Goal: Transaction & Acquisition: Purchase product/service

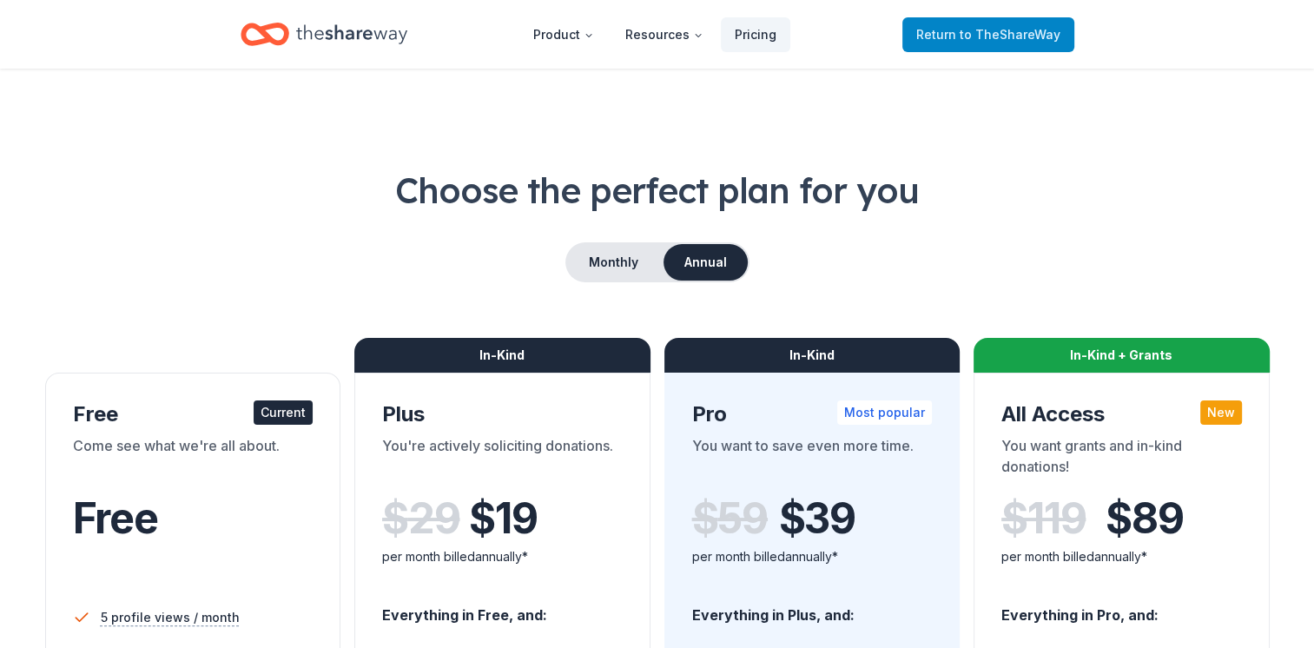
click at [958, 43] on span "Return to TheShareWay" at bounding box center [988, 34] width 144 height 21
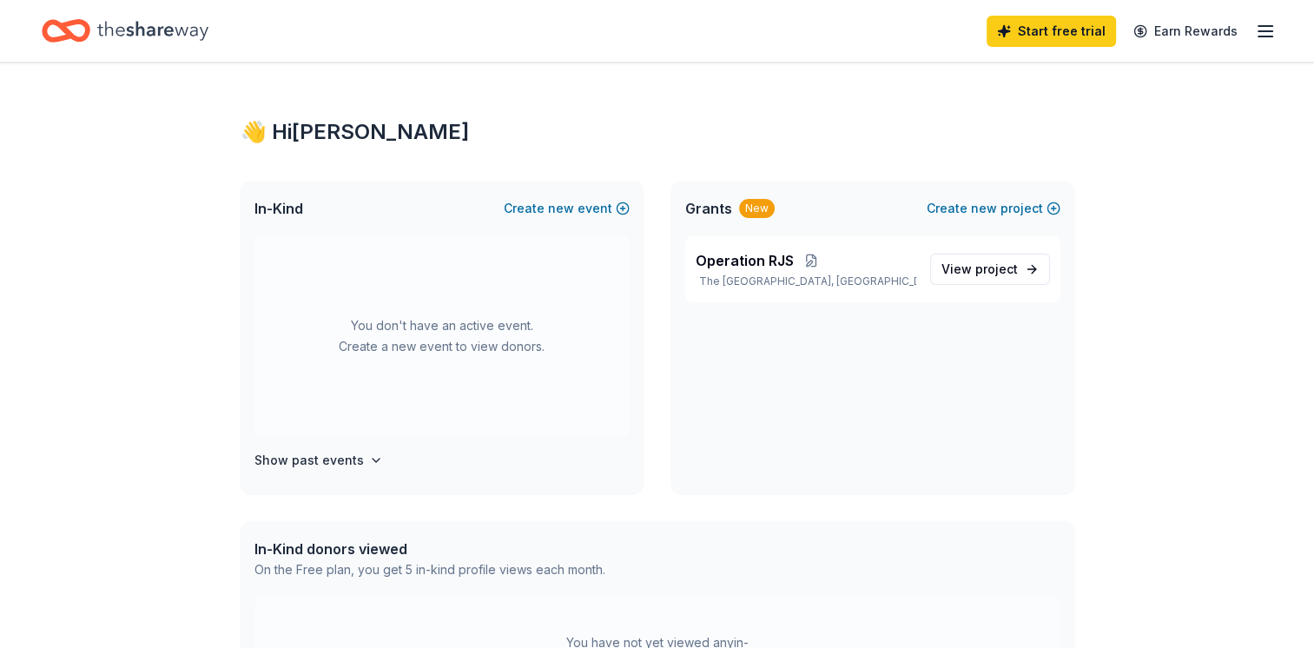
click at [1266, 30] on icon "button" at bounding box center [1265, 31] width 21 height 21
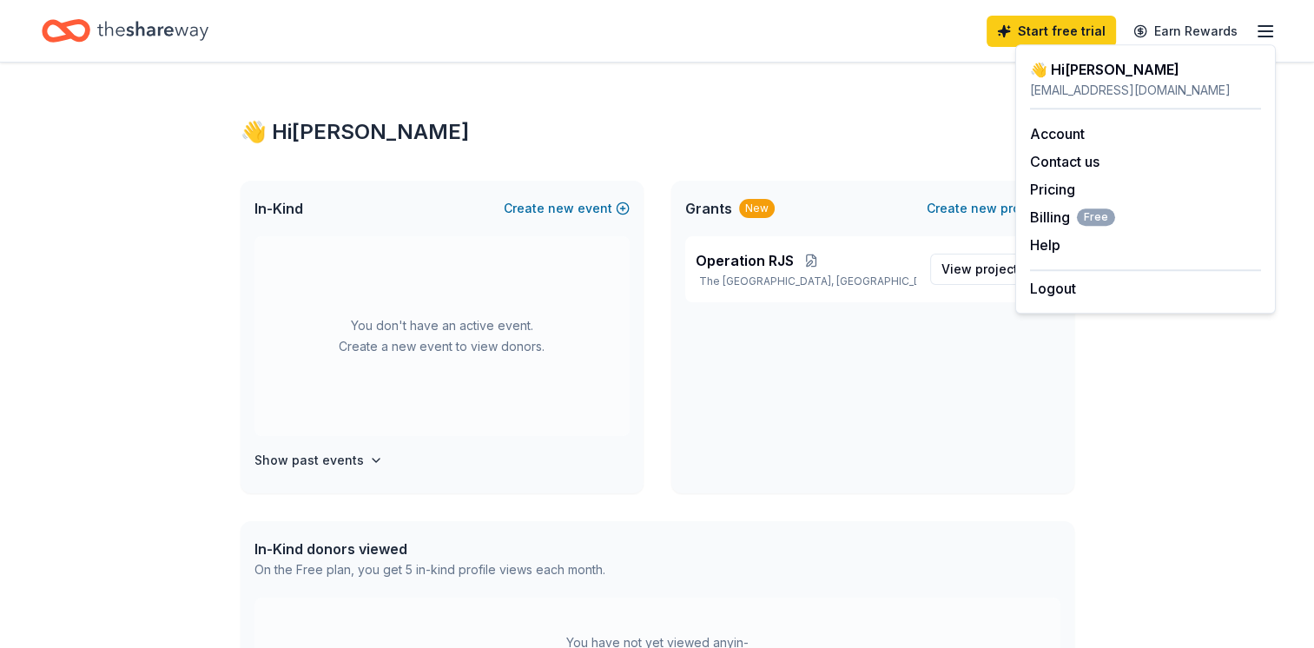
click at [813, 89] on div "👋 Hi Tanya In-Kind Create new event You don't have an active event. Create a ne…" at bounding box center [657, 552] width 889 height 979
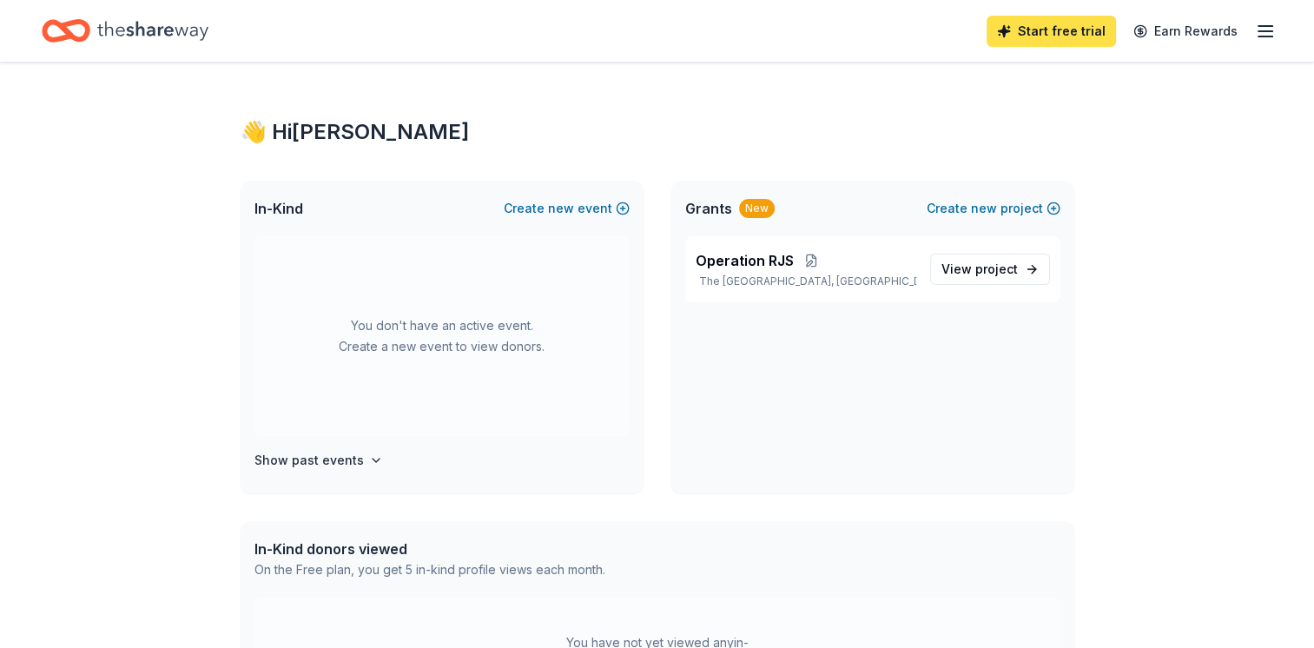
click at [1042, 40] on link "Start free trial" at bounding box center [1050, 31] width 129 height 31
click at [1263, 26] on line "button" at bounding box center [1265, 26] width 14 height 0
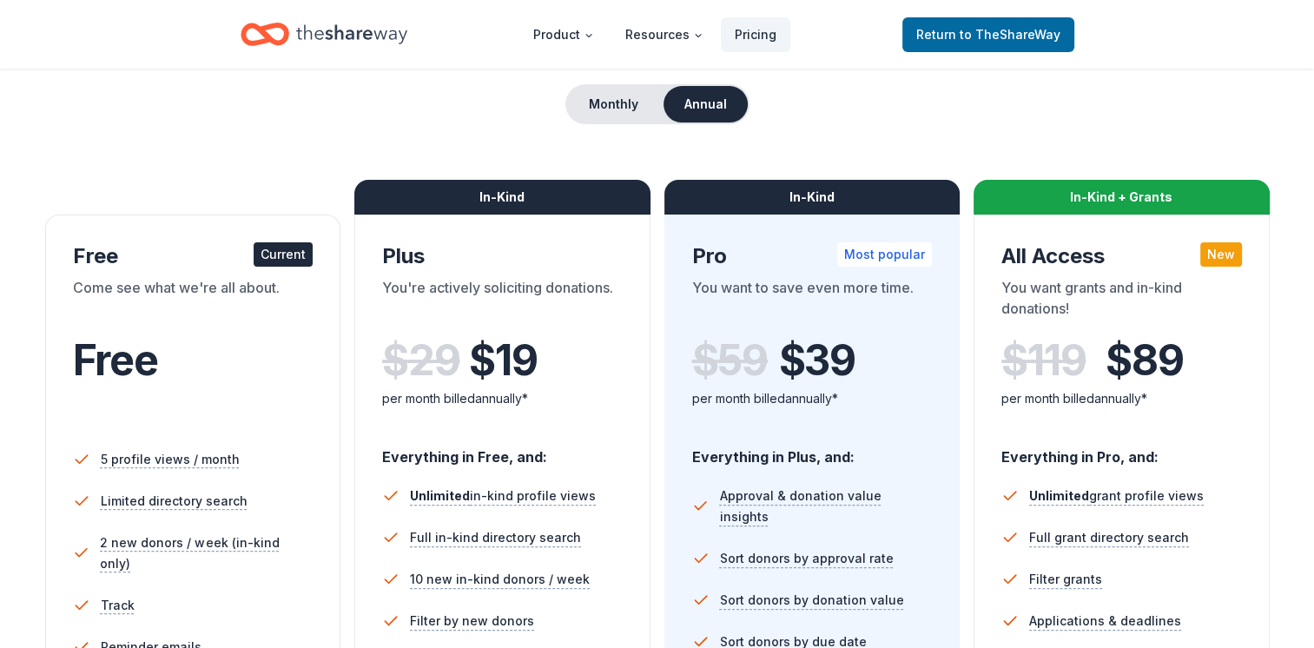
scroll to position [174, 0]
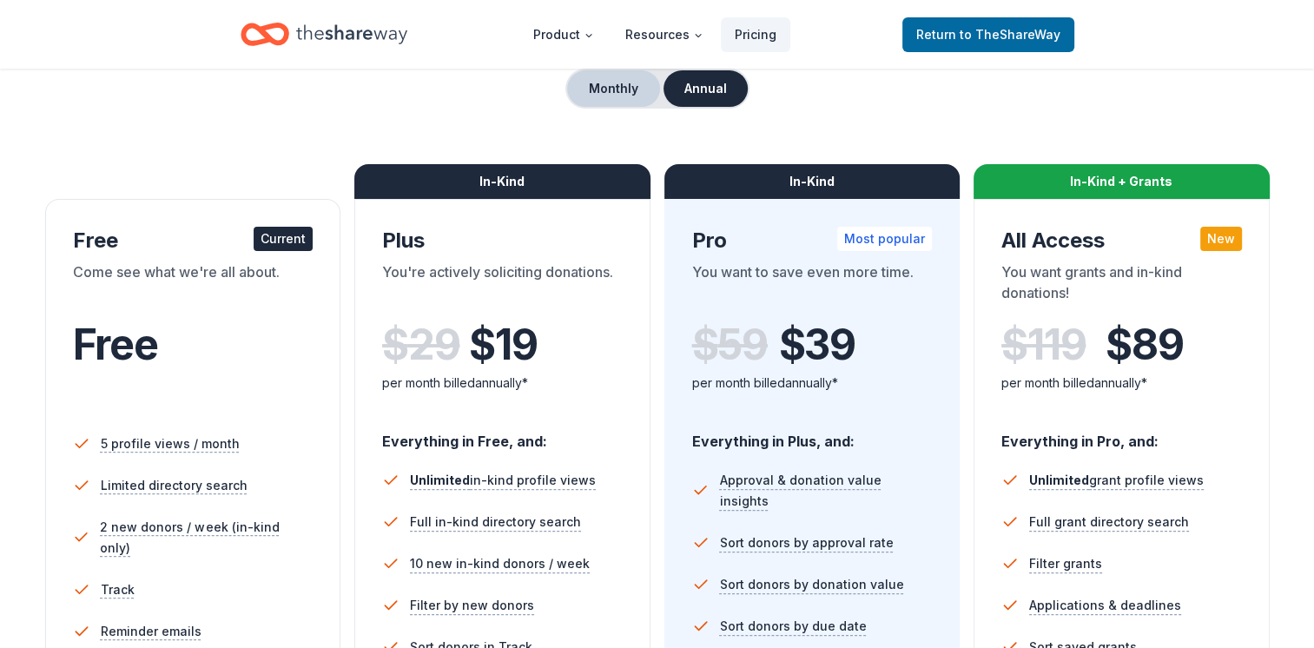
click at [639, 82] on button "Monthly" at bounding box center [613, 88] width 93 height 36
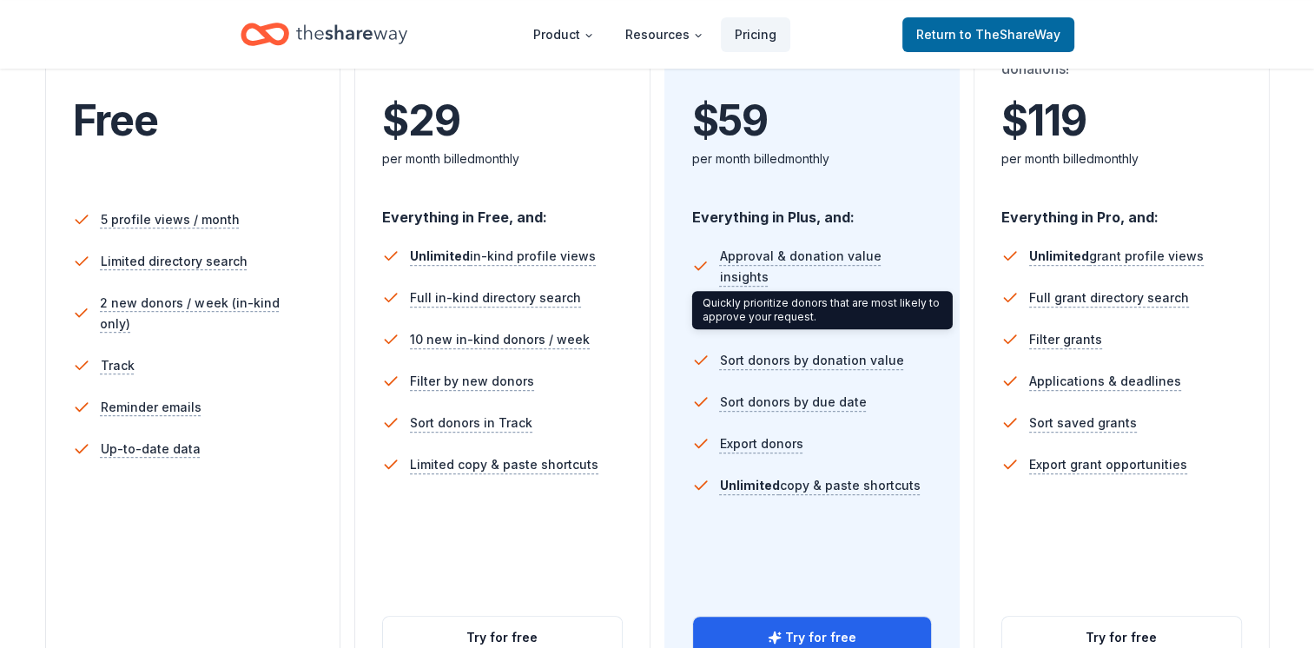
scroll to position [608, 0]
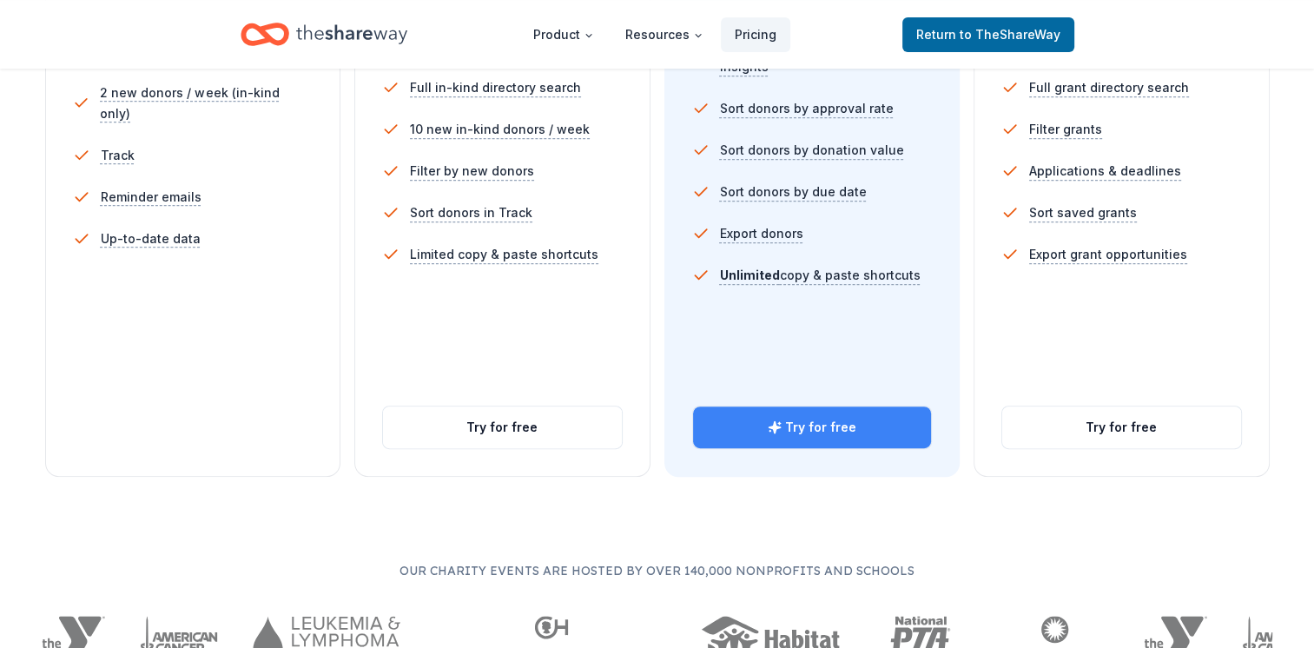
click at [808, 429] on button "Try for free" at bounding box center [812, 427] width 239 height 42
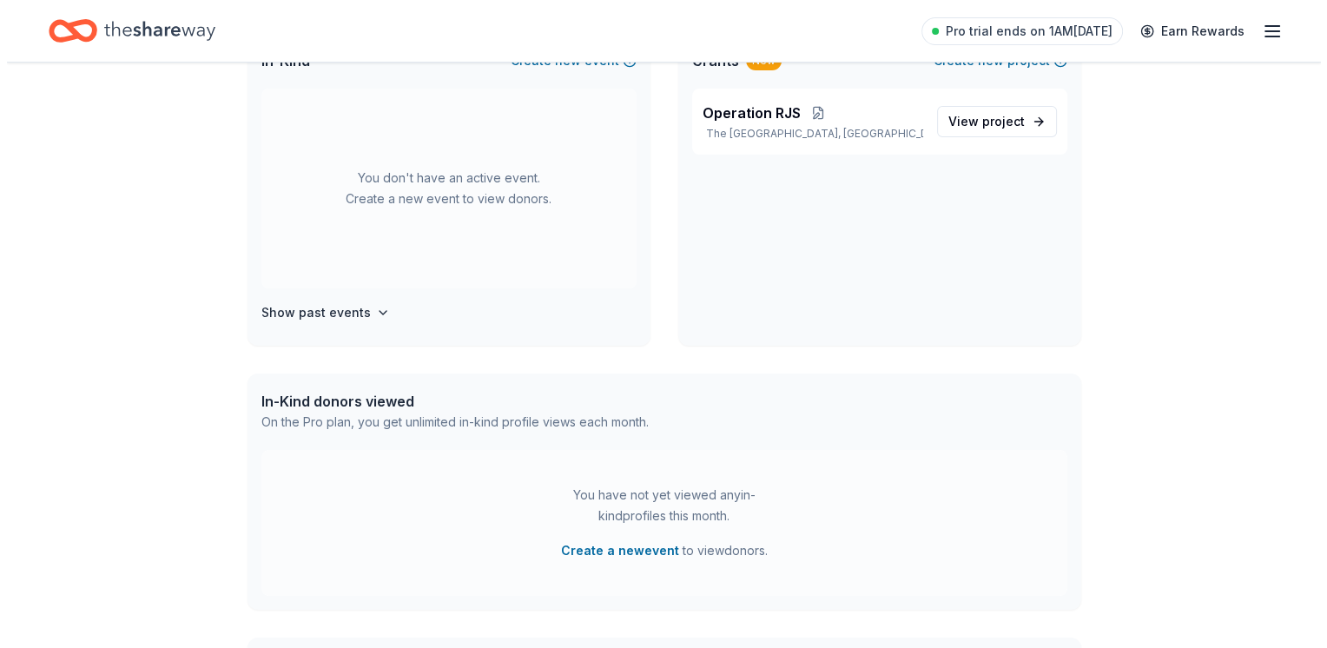
scroll to position [174, 0]
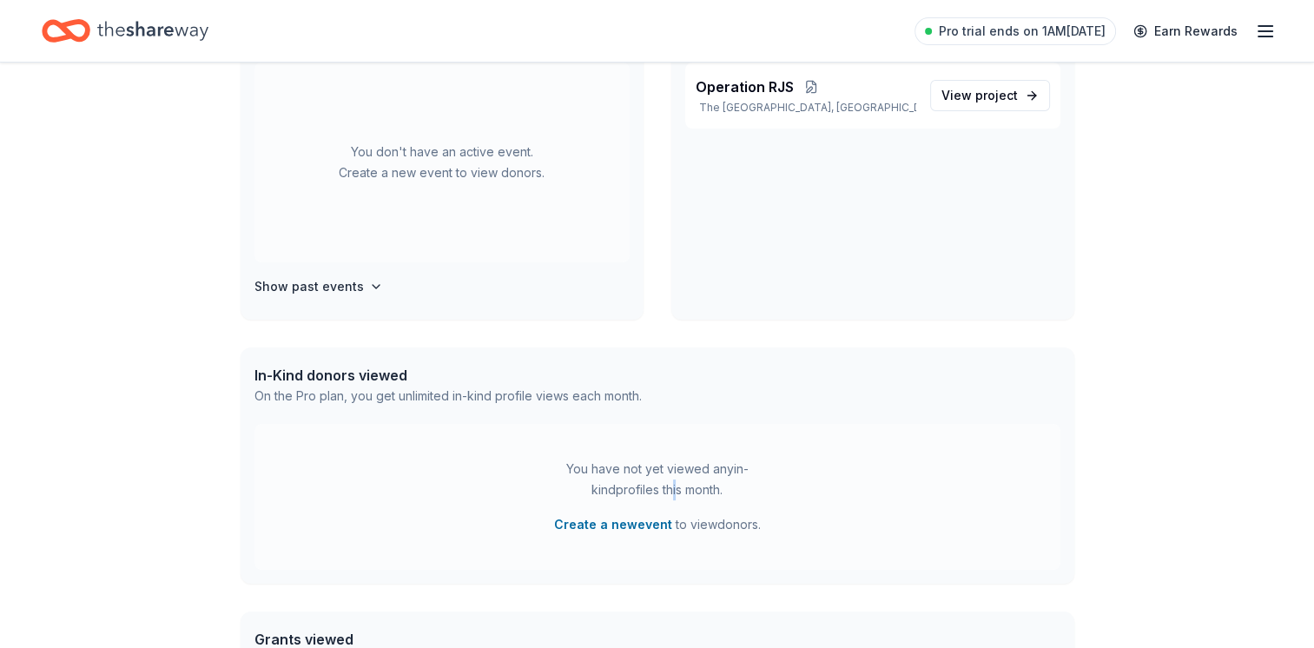
click at [655, 480] on div "You have not yet viewed any in-kind profiles this month." at bounding box center [657, 479] width 217 height 42
drag, startPoint x: 655, startPoint y: 480, endPoint x: 563, endPoint y: 525, distance: 102.5
click at [563, 525] on button "Create a new event" at bounding box center [613, 524] width 118 height 21
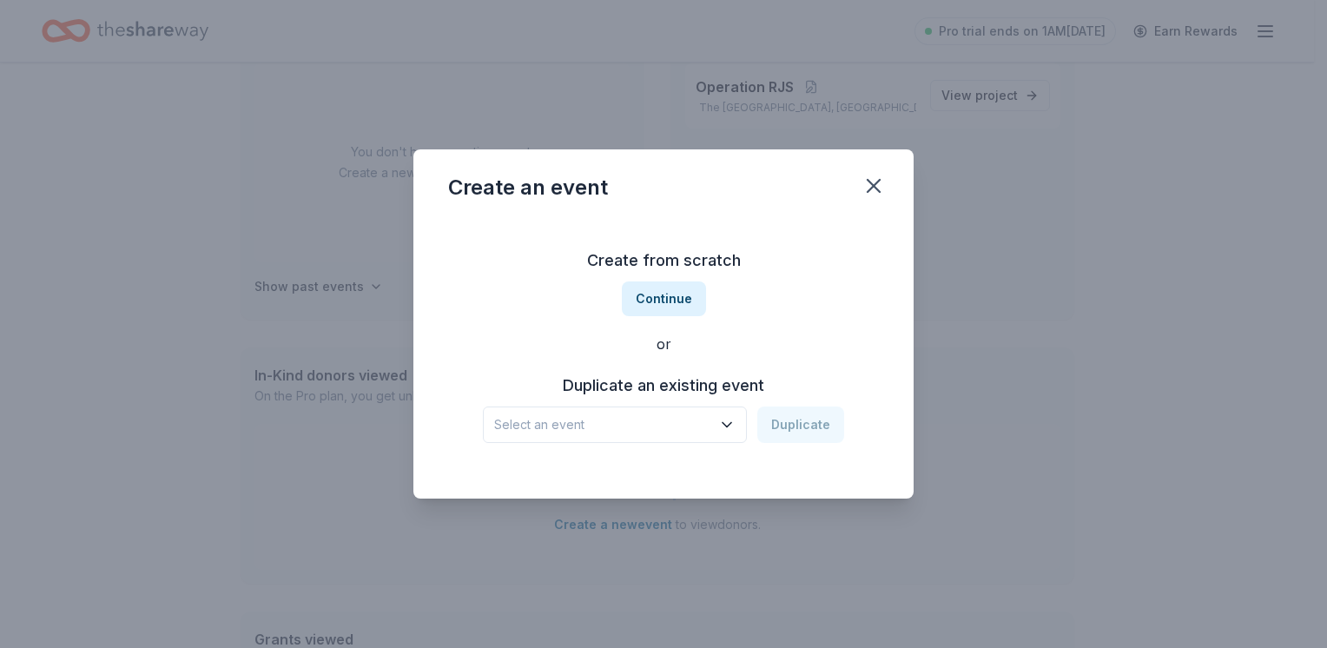
click at [664, 425] on span "Select an event" at bounding box center [602, 424] width 217 height 21
click at [596, 474] on div "Operation RJS" at bounding box center [584, 471] width 166 height 21
click at [770, 432] on button "Duplicate" at bounding box center [800, 424] width 87 height 36
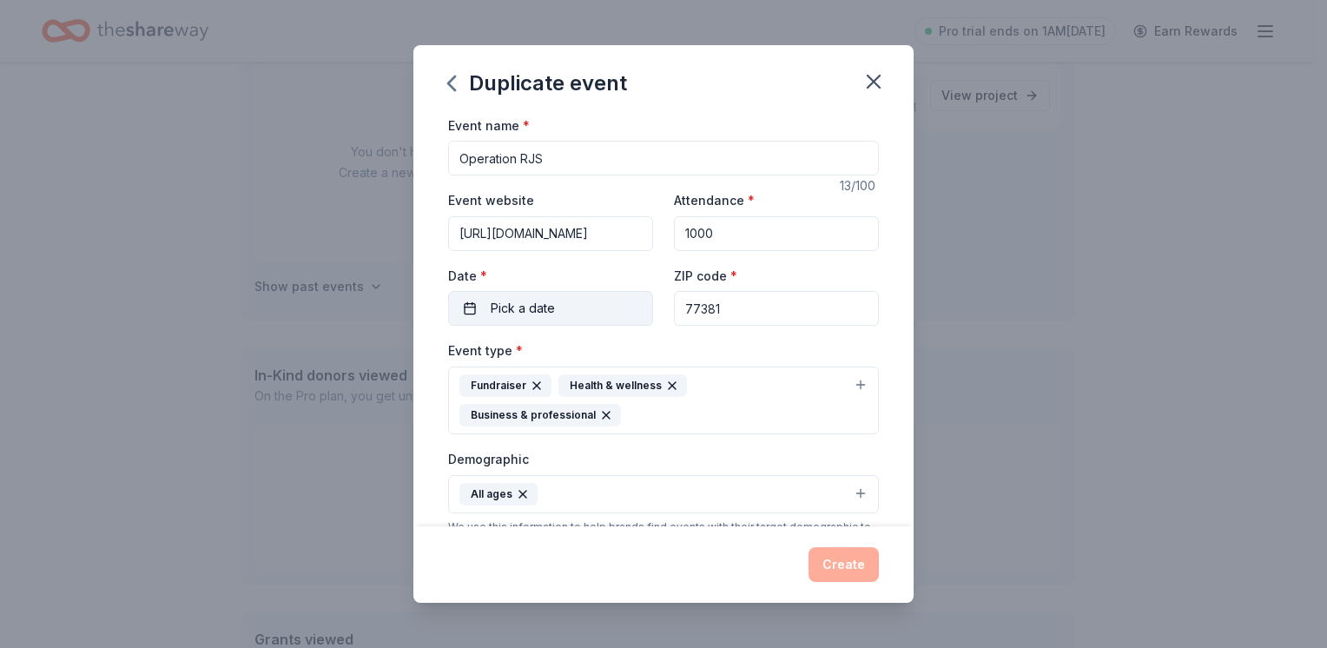
click at [563, 323] on button "Pick a date" at bounding box center [550, 308] width 205 height 35
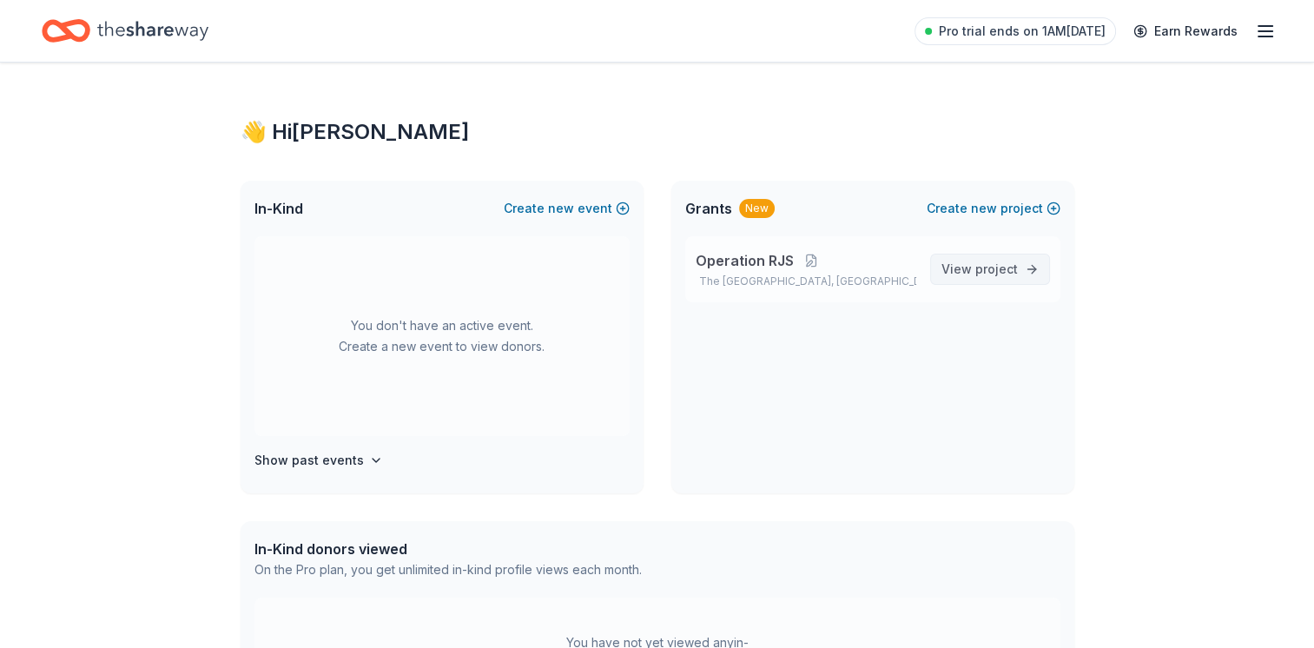
click at [980, 273] on span "project" at bounding box center [996, 268] width 43 height 15
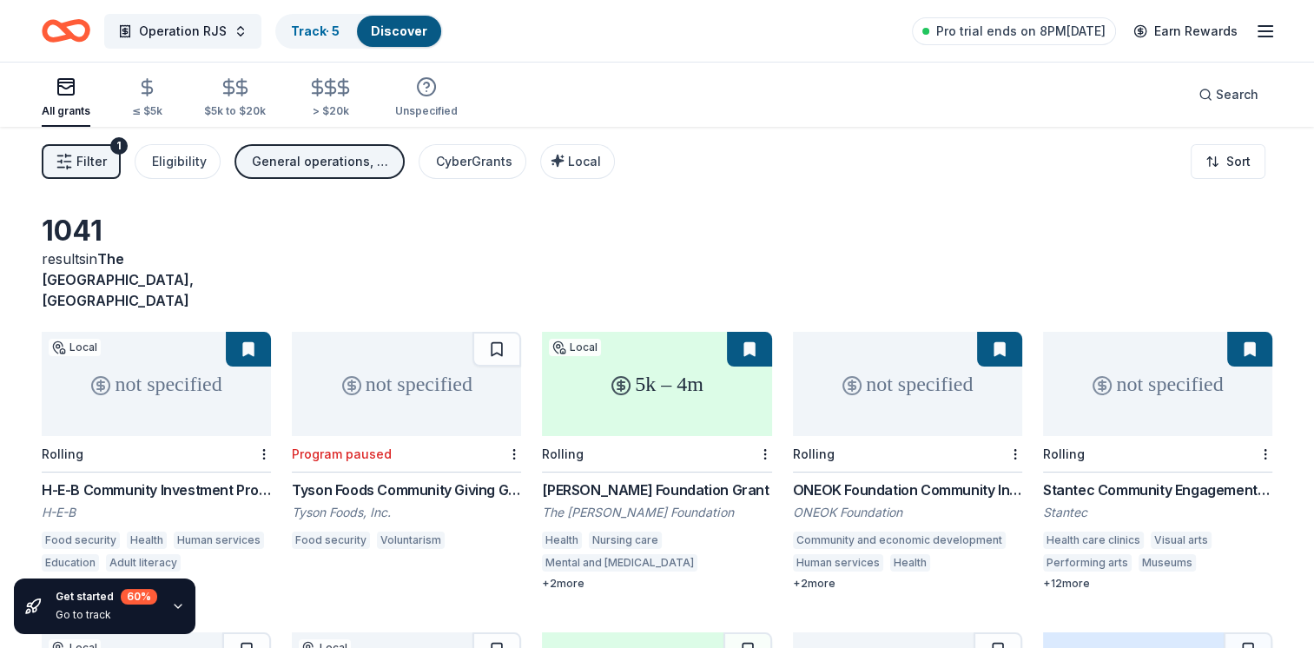
click at [661, 376] on div "5k – 4m" at bounding box center [656, 384] width 229 height 104
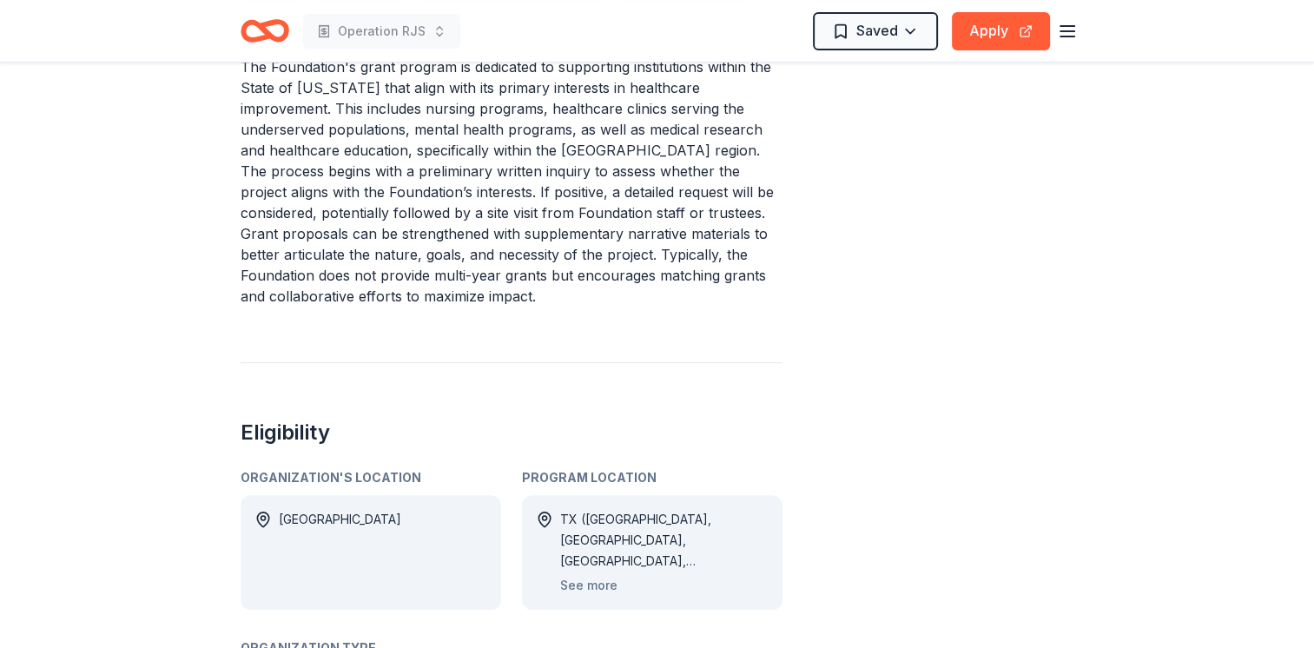
scroll to position [695, 0]
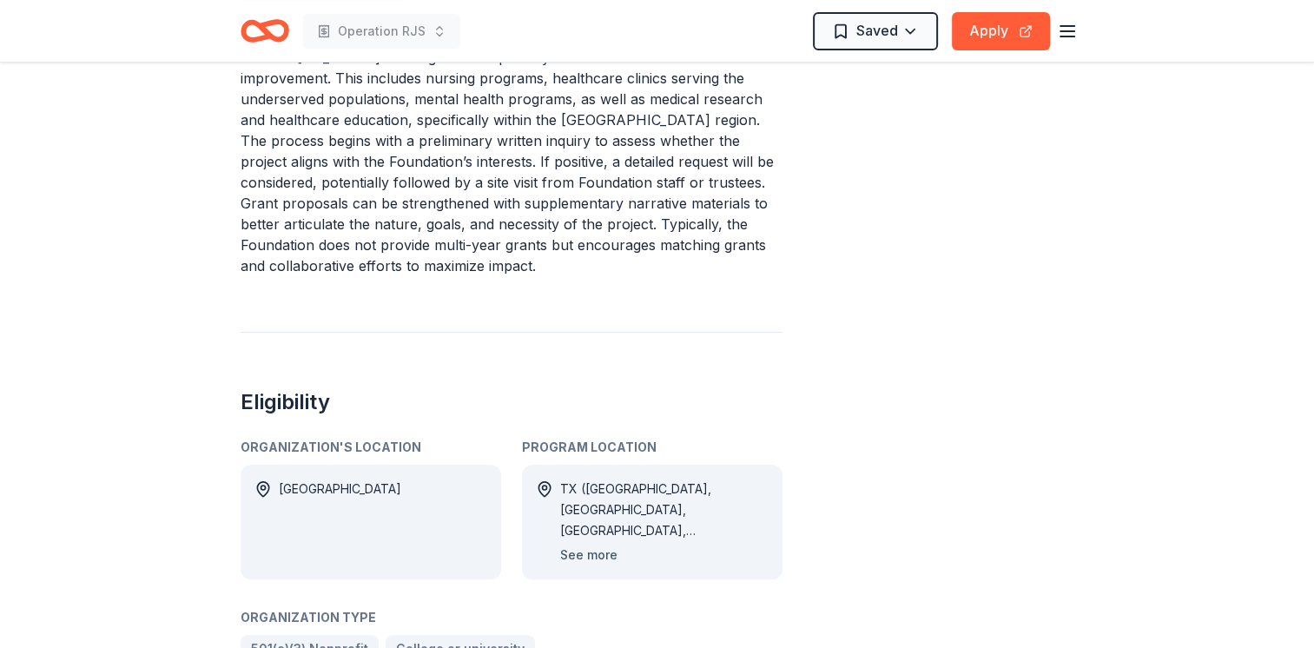
click at [592, 544] on button "See more" at bounding box center [588, 554] width 57 height 21
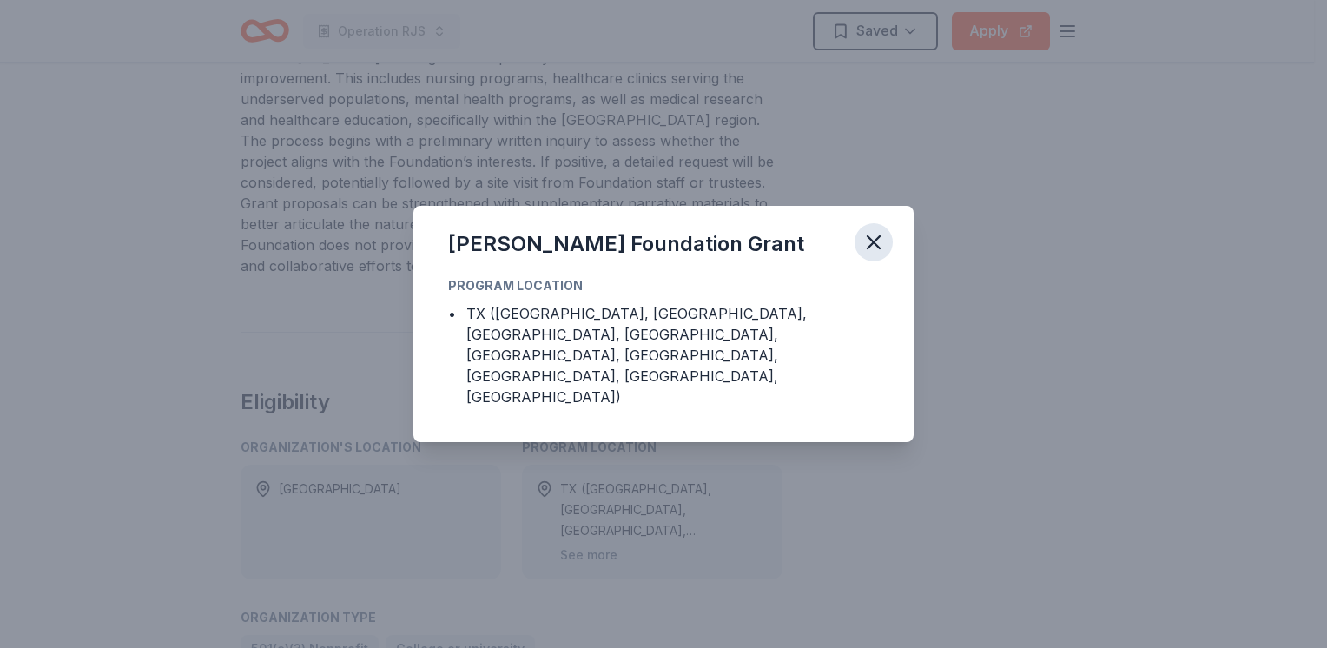
click at [879, 254] on icon "button" at bounding box center [873, 242] width 24 height 24
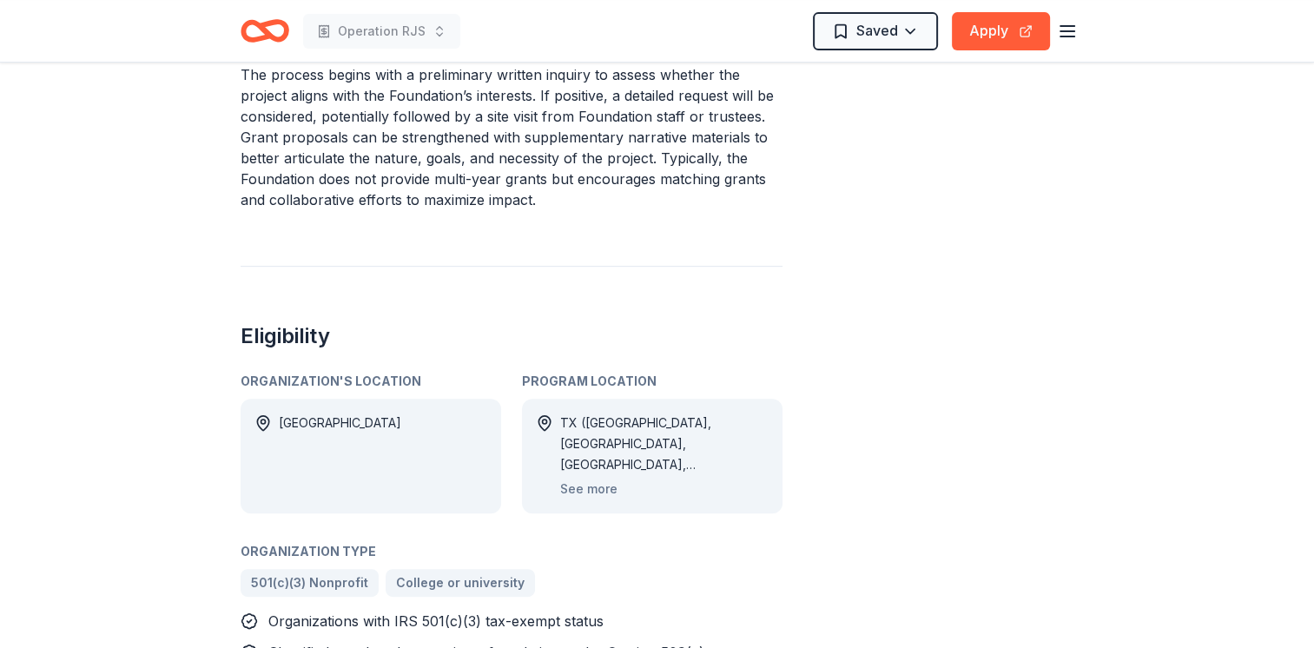
scroll to position [434, 0]
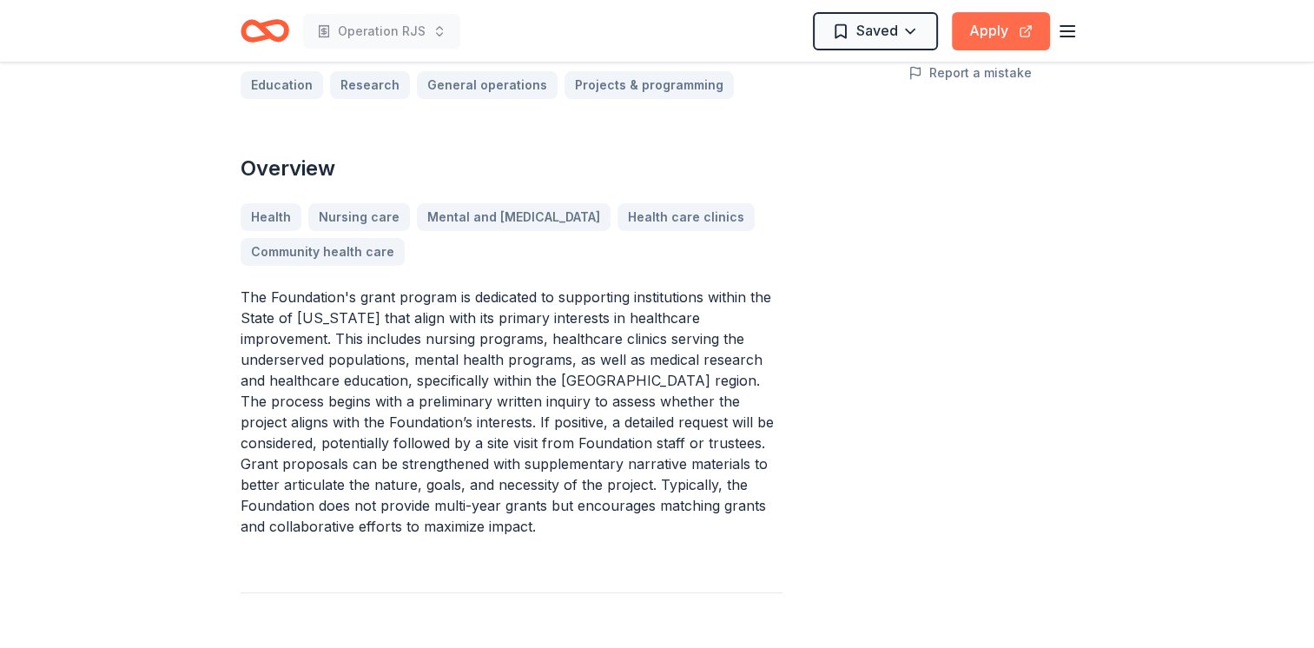
click at [991, 37] on button "Apply" at bounding box center [1001, 31] width 98 height 38
